Goal: Transaction & Acquisition: Obtain resource

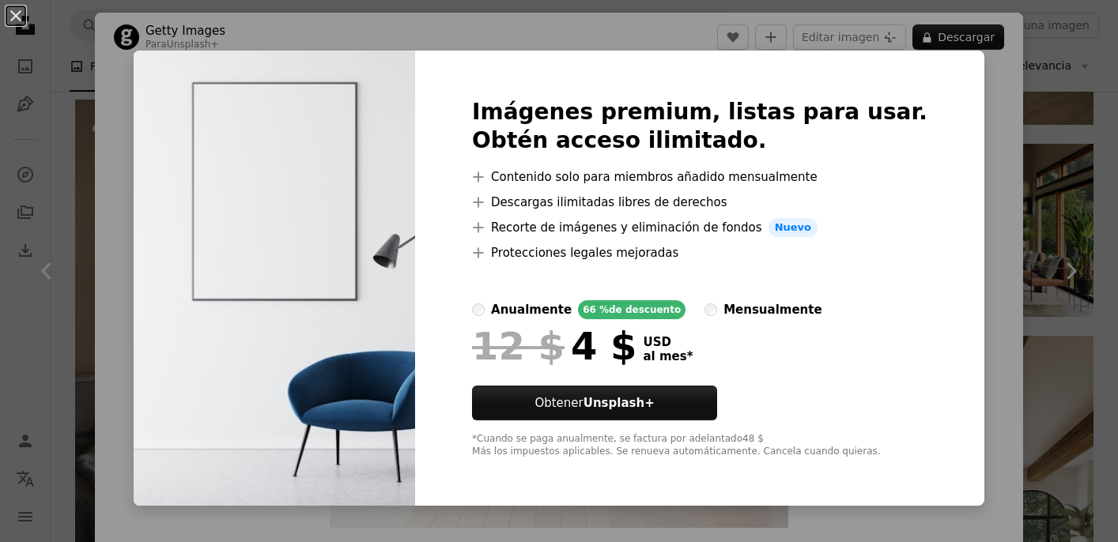
scroll to position [5920, 0]
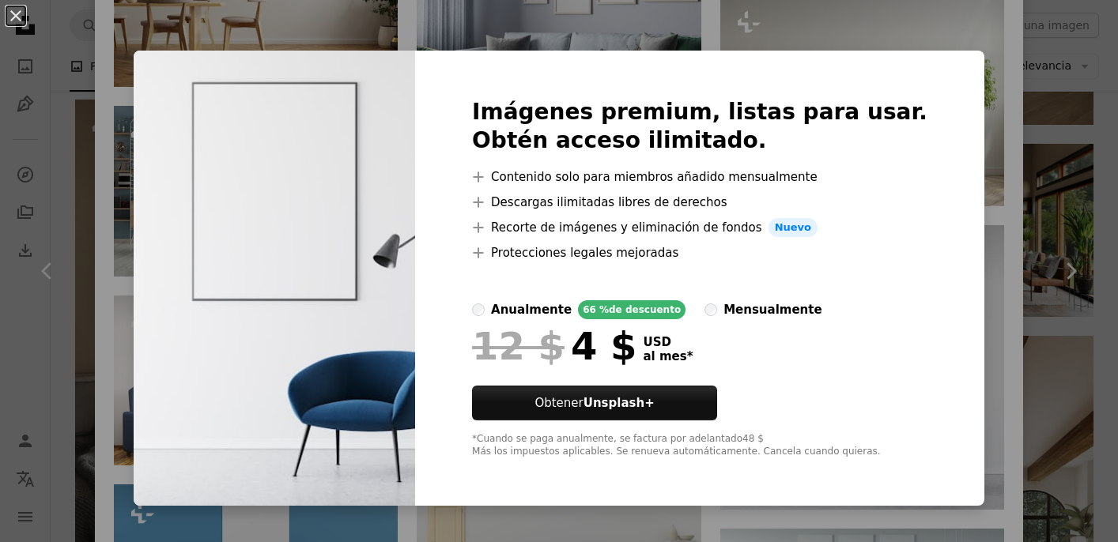
click at [934, 20] on div "An X shape Imágenes premium, listas para usar. Obtén acceso ilimitado. A plus s…" at bounding box center [559, 271] width 1118 height 542
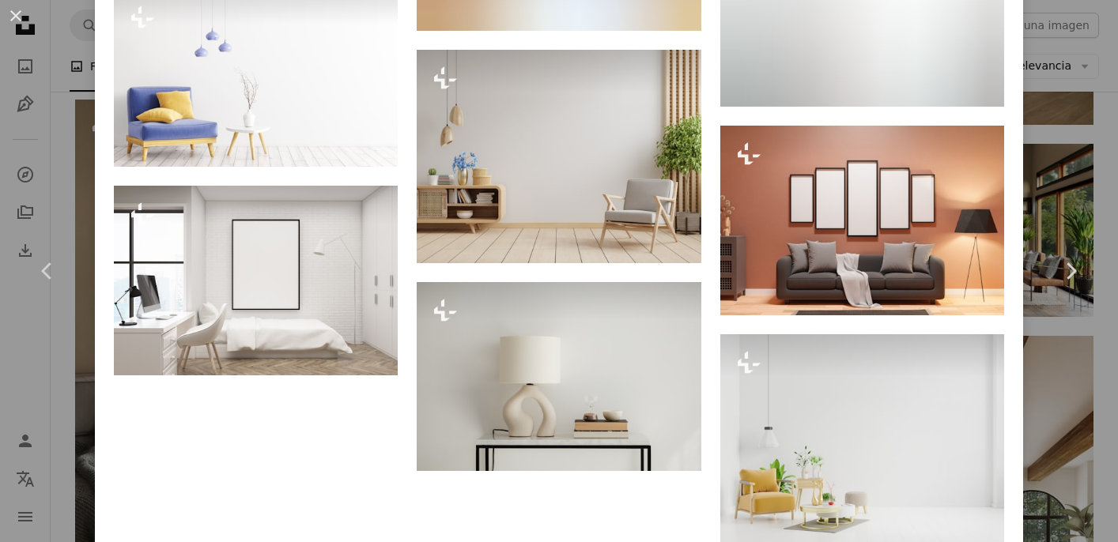
scroll to position [12492, 0]
